Goal: Find specific page/section

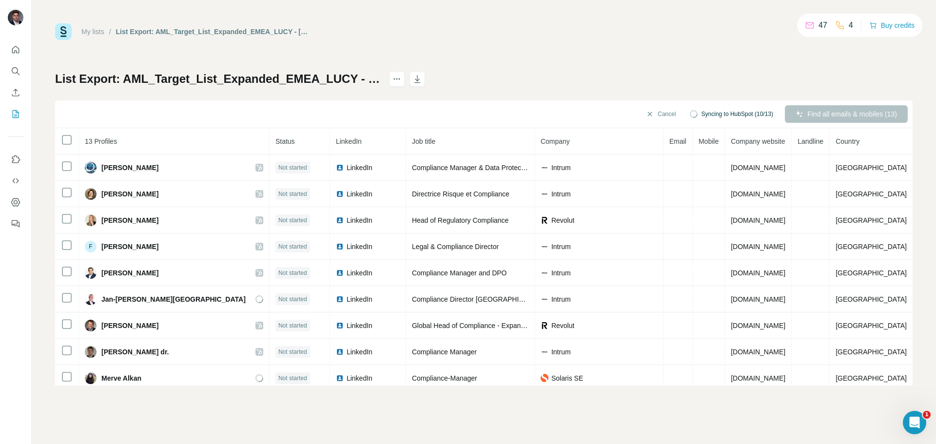
click at [98, 30] on link "My lists" at bounding box center [92, 32] width 23 height 8
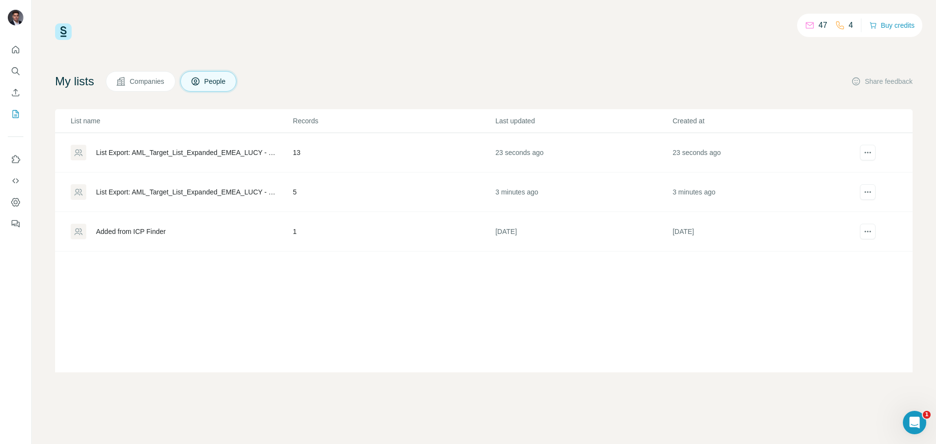
click at [267, 157] on div "List Export: AML_Target_List_Expanded_EMEA_LUCY - [DATE] 08:06" at bounding box center [186, 153] width 180 height 10
click at [874, 191] on button "actions" at bounding box center [868, 192] width 16 height 16
click at [870, 151] on icon "actions" at bounding box center [868, 153] width 10 height 10
